Goal: Task Accomplishment & Management: Use online tool/utility

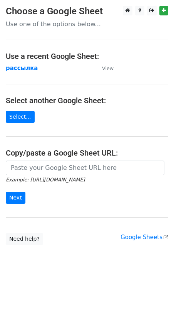
click at [27, 72] on td "рассылка" at bounding box center [50, 68] width 89 height 9
click at [22, 70] on strong "рассылка" at bounding box center [22, 68] width 32 height 7
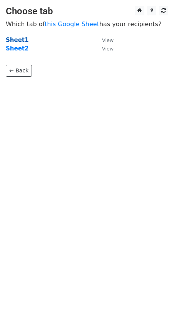
click at [17, 41] on strong "Sheet1" at bounding box center [17, 40] width 23 height 7
